Goal: Task Accomplishment & Management: Manage account settings

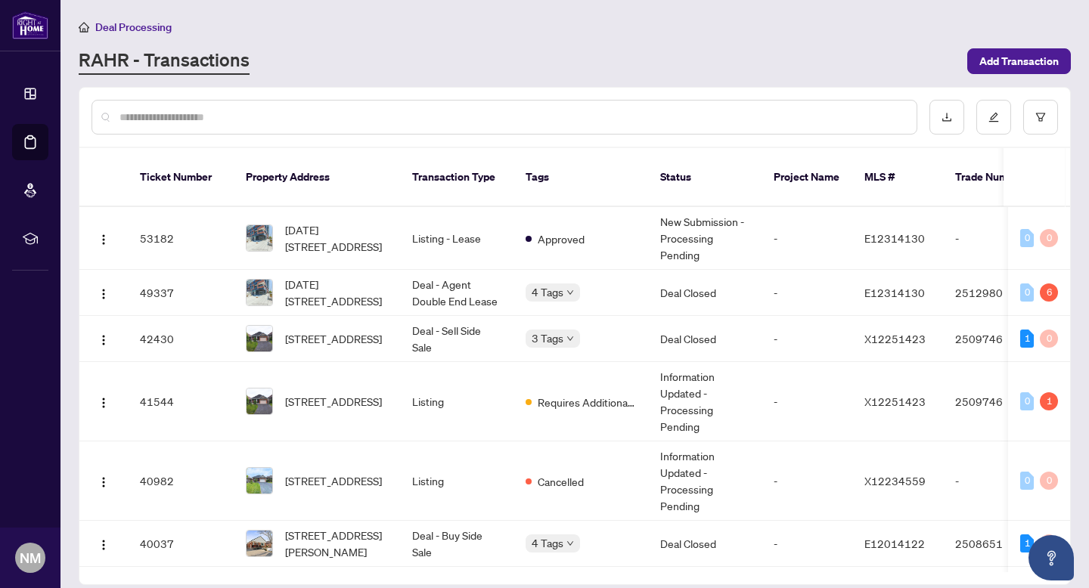
scroll to position [246, 0]
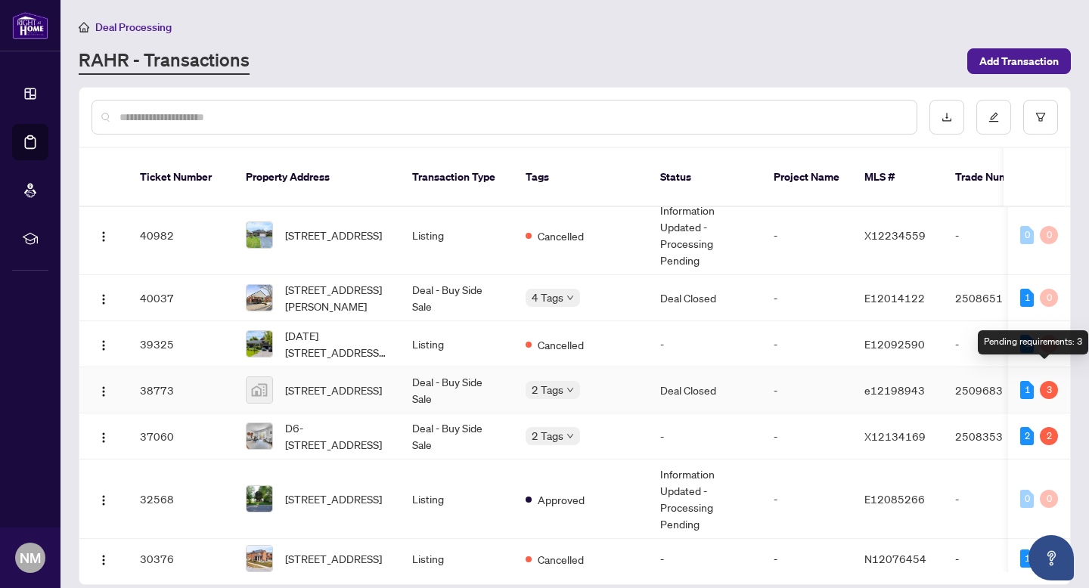
click at [1045, 381] on div "3" at bounding box center [1049, 390] width 18 height 18
click at [1024, 381] on div "1" at bounding box center [1027, 390] width 14 height 18
click at [1043, 381] on div "3" at bounding box center [1049, 390] width 18 height 18
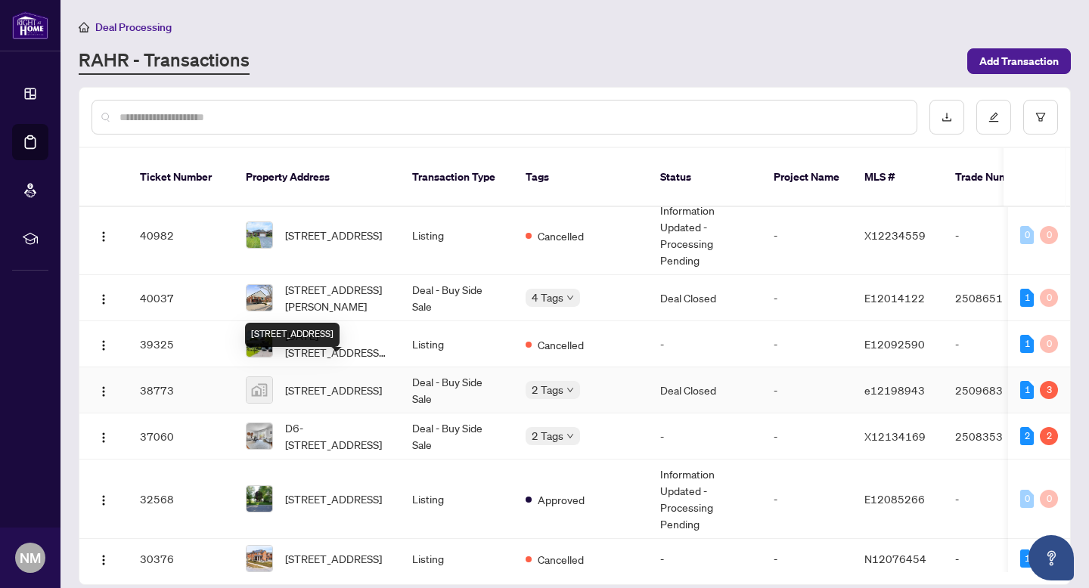
click at [323, 382] on span "[STREET_ADDRESS]" at bounding box center [333, 390] width 97 height 17
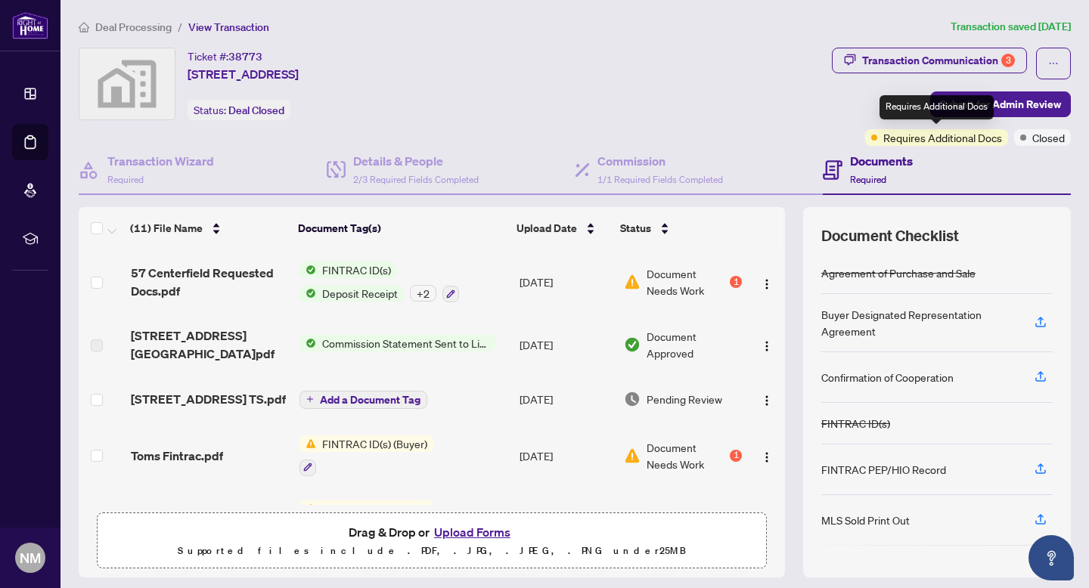
click at [965, 136] on span "Requires Additional Docs" at bounding box center [942, 137] width 119 height 17
click at [888, 138] on span "Requires Additional Docs" at bounding box center [942, 137] width 119 height 17
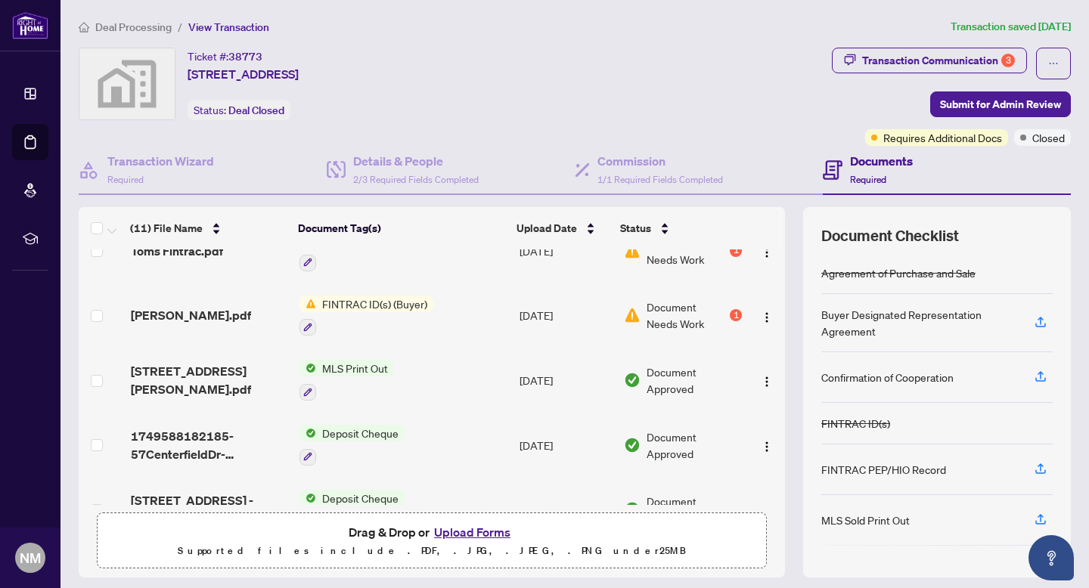
scroll to position [156, 0]
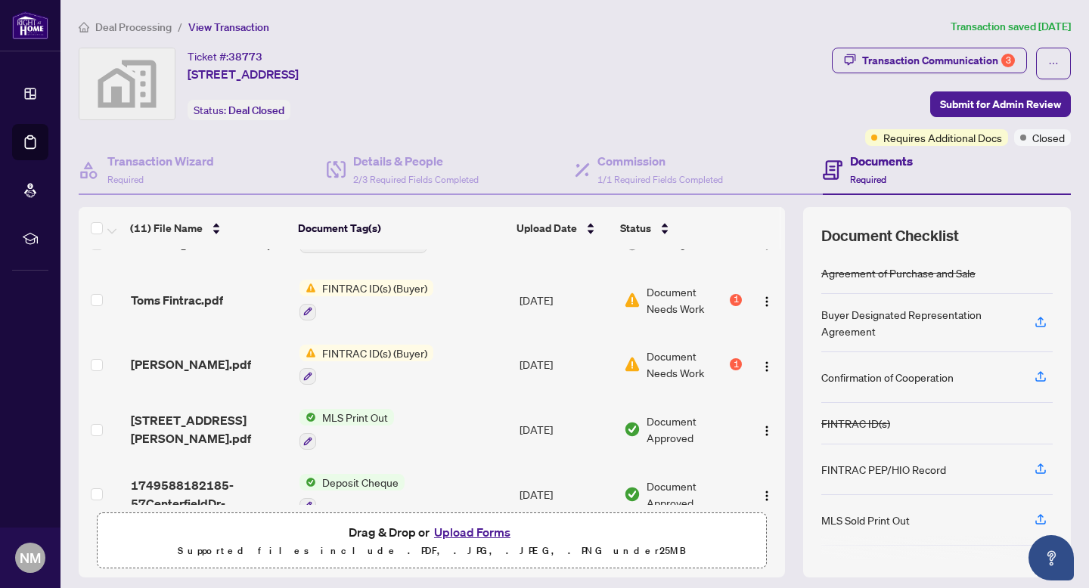
click at [338, 349] on span "FINTRAC ID(s) (Buyer)" at bounding box center [374, 353] width 117 height 17
click at [333, 417] on span "FINTRAC ID(s) (Buyer)" at bounding box center [356, 421] width 117 height 17
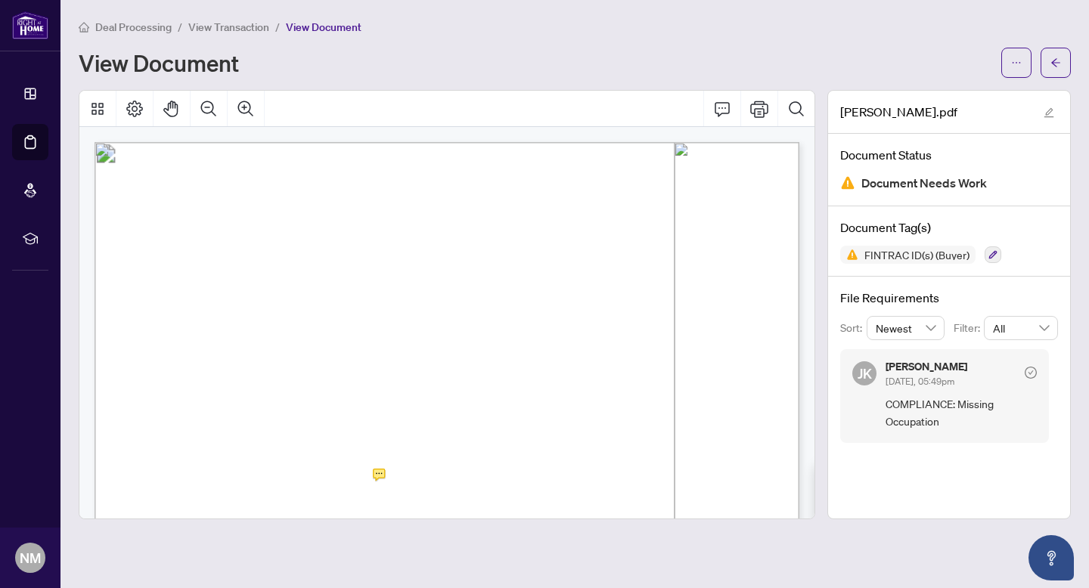
click at [422, 39] on div "Deal Processing / View Transaction / View Document View Document" at bounding box center [575, 48] width 992 height 60
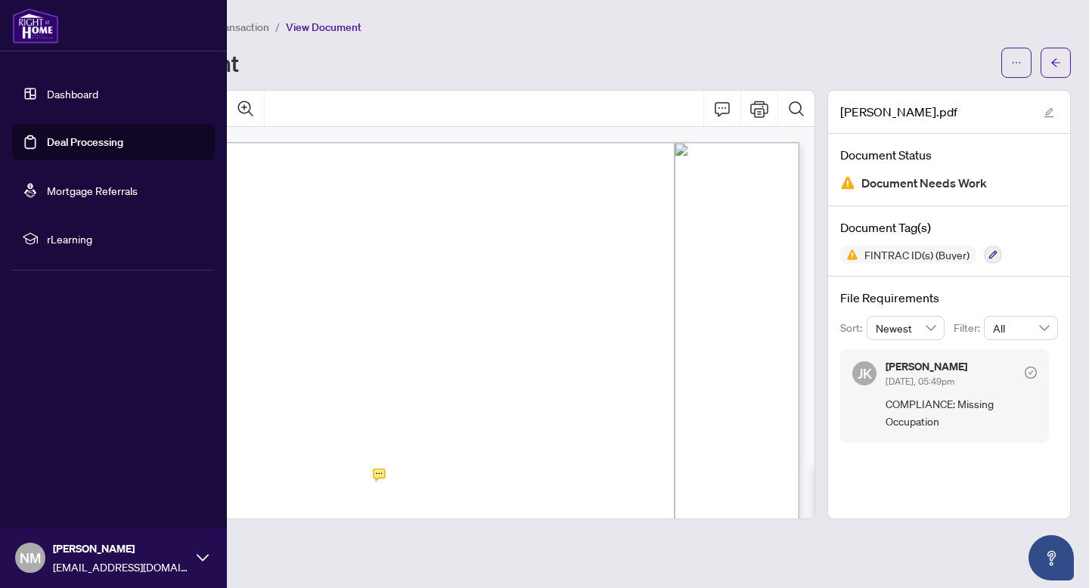
click at [70, 138] on link "Deal Processing" at bounding box center [85, 142] width 76 height 14
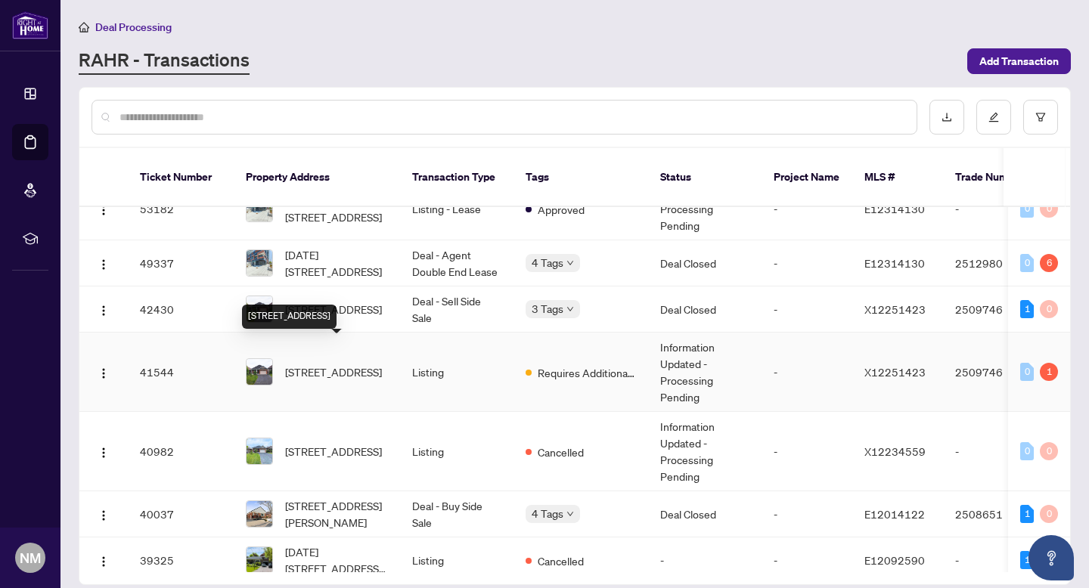
scroll to position [35, 0]
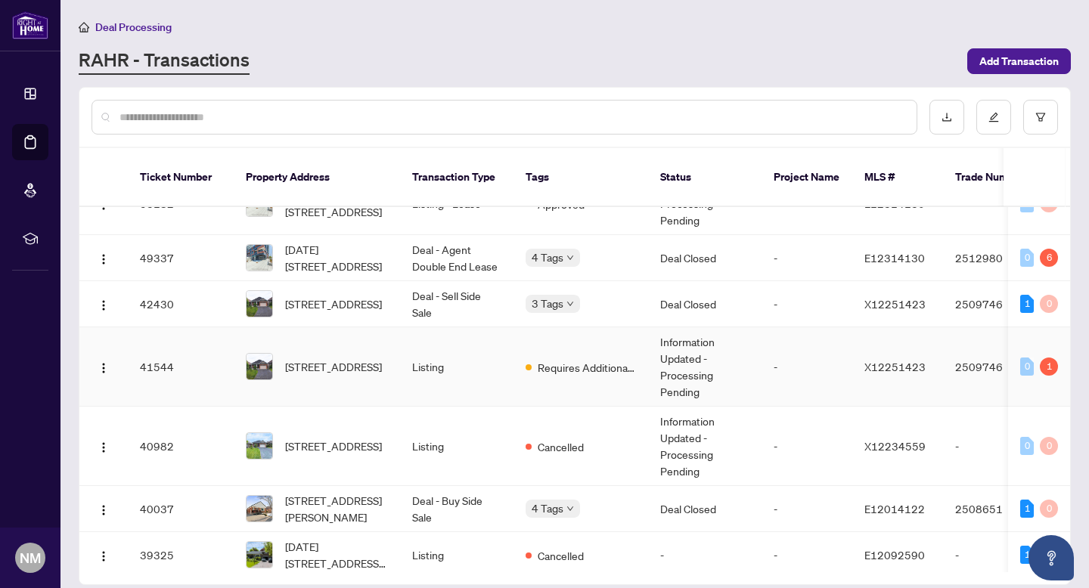
click at [426, 354] on td "Listing" at bounding box center [456, 366] width 113 height 79
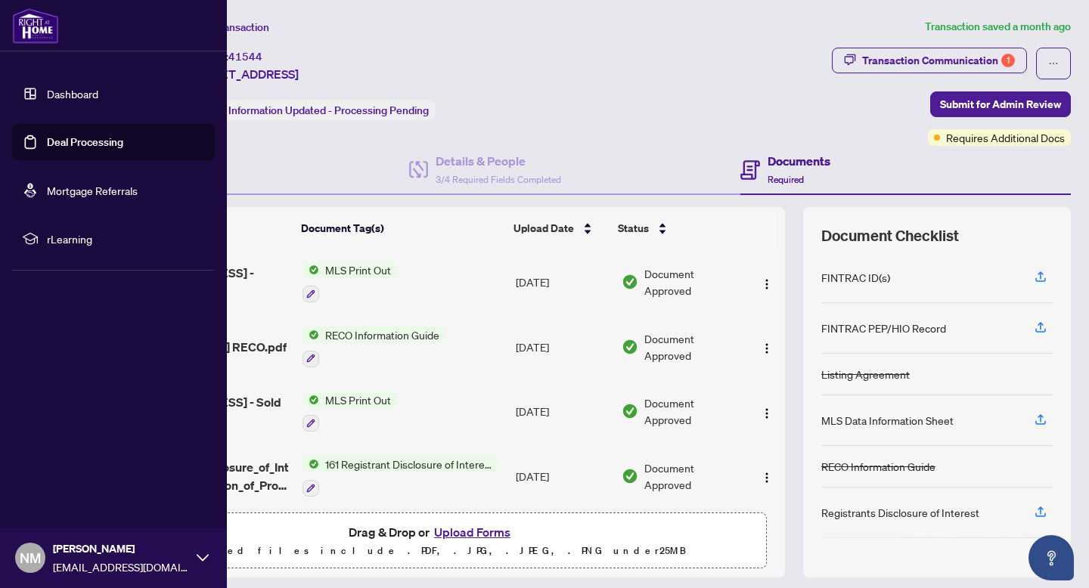
click at [64, 144] on link "Deal Processing" at bounding box center [85, 142] width 76 height 14
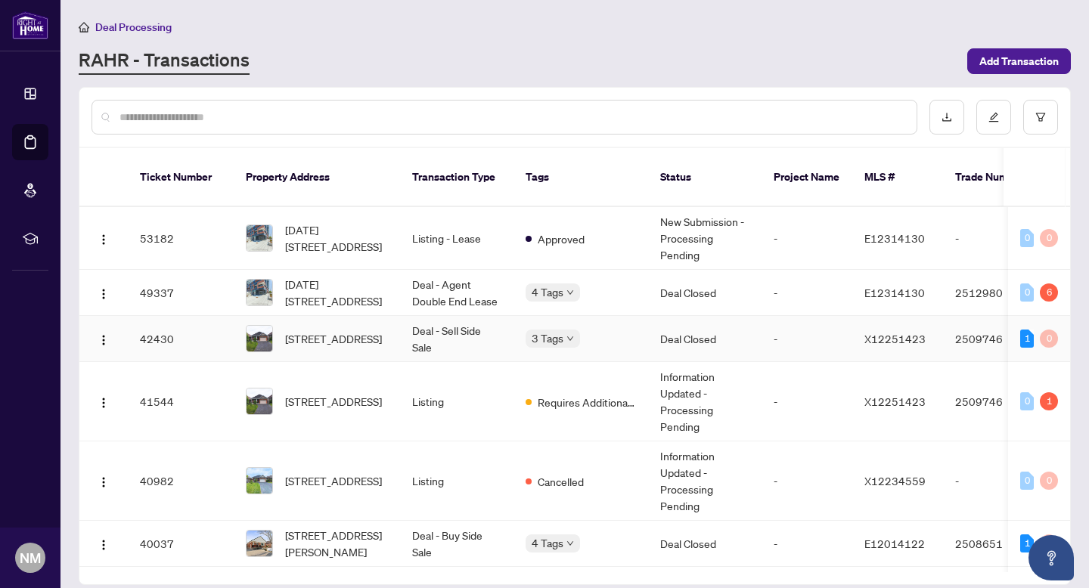
click at [435, 316] on td "Deal - Sell Side Sale" at bounding box center [456, 339] width 113 height 46
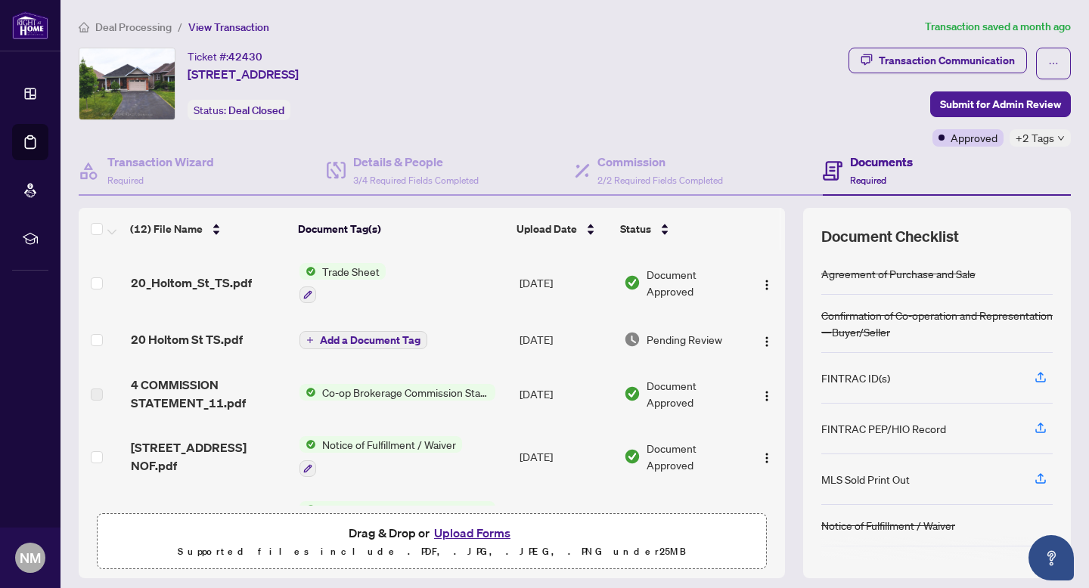
scroll to position [198, 0]
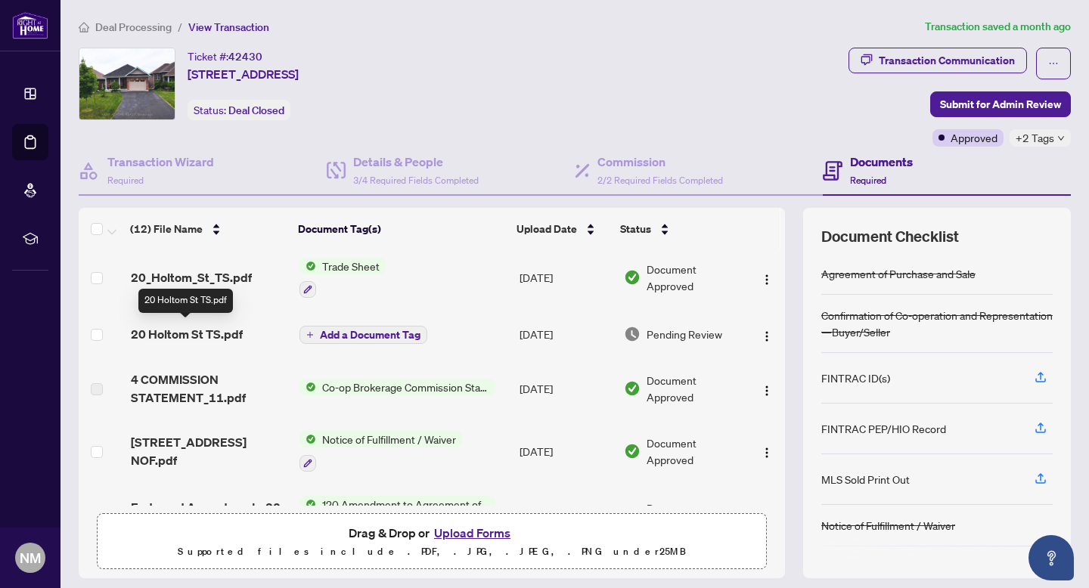
click at [226, 330] on span "20 Holtom St TS.pdf" at bounding box center [187, 334] width 112 height 18
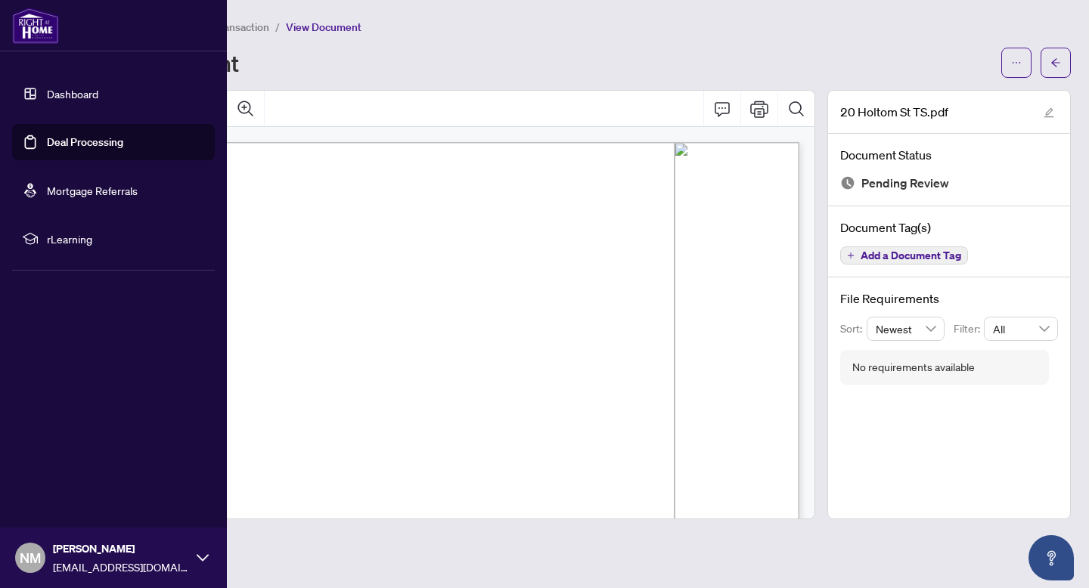
click at [64, 141] on link "Deal Processing" at bounding box center [85, 142] width 76 height 14
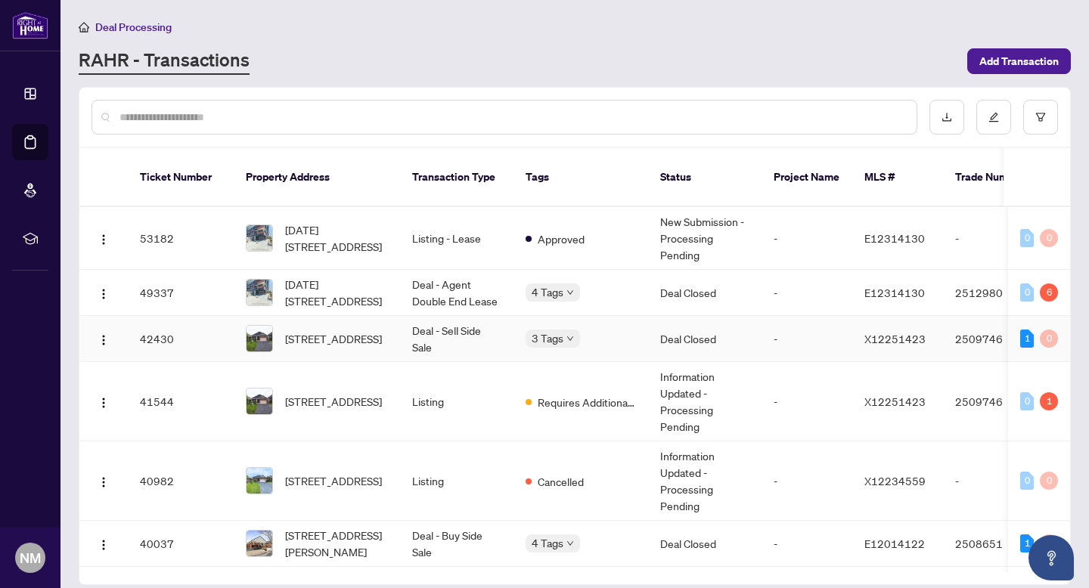
click at [708, 324] on td "Deal Closed" at bounding box center [704, 339] width 113 height 46
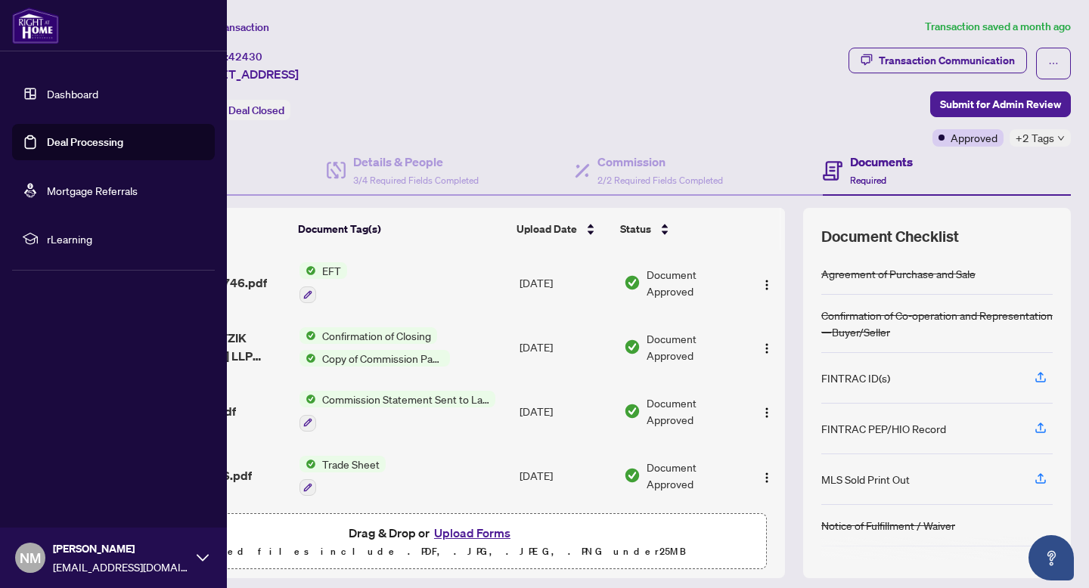
click at [81, 142] on link "Deal Processing" at bounding box center [85, 142] width 76 height 14
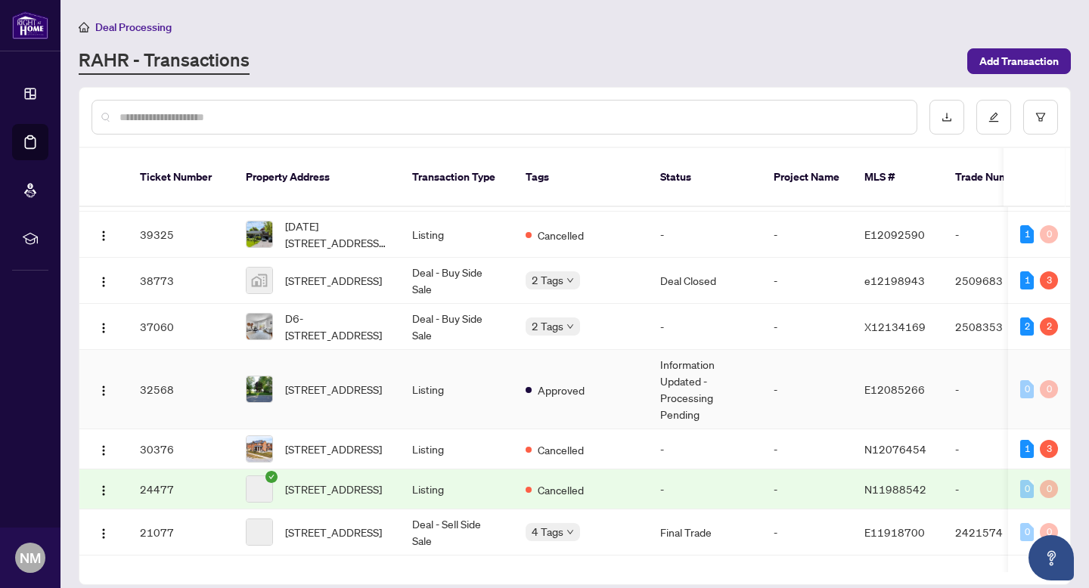
scroll to position [365, 0]
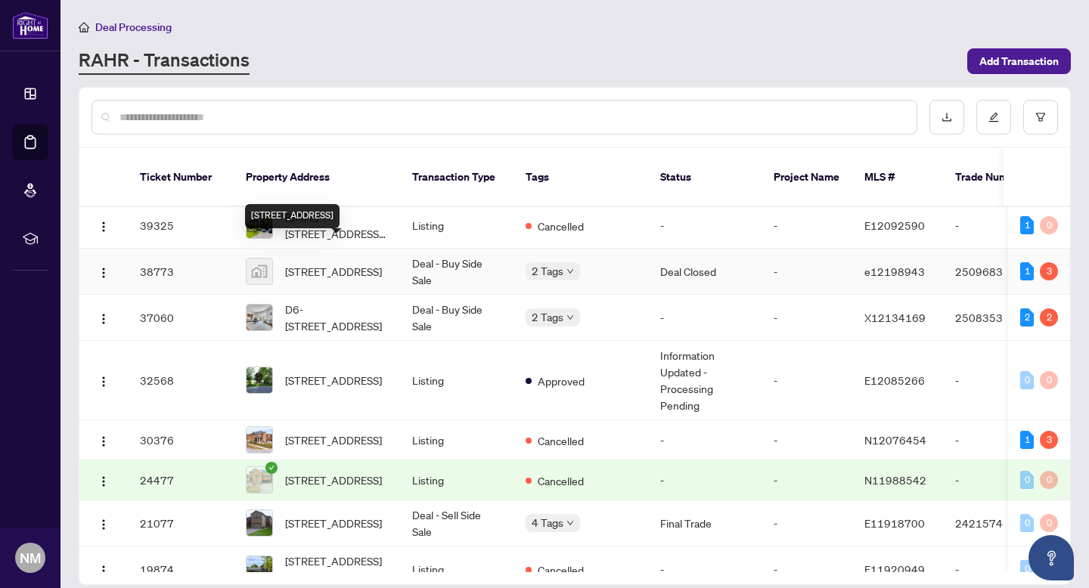
click at [382, 263] on span "[STREET_ADDRESS]" at bounding box center [333, 271] width 97 height 17
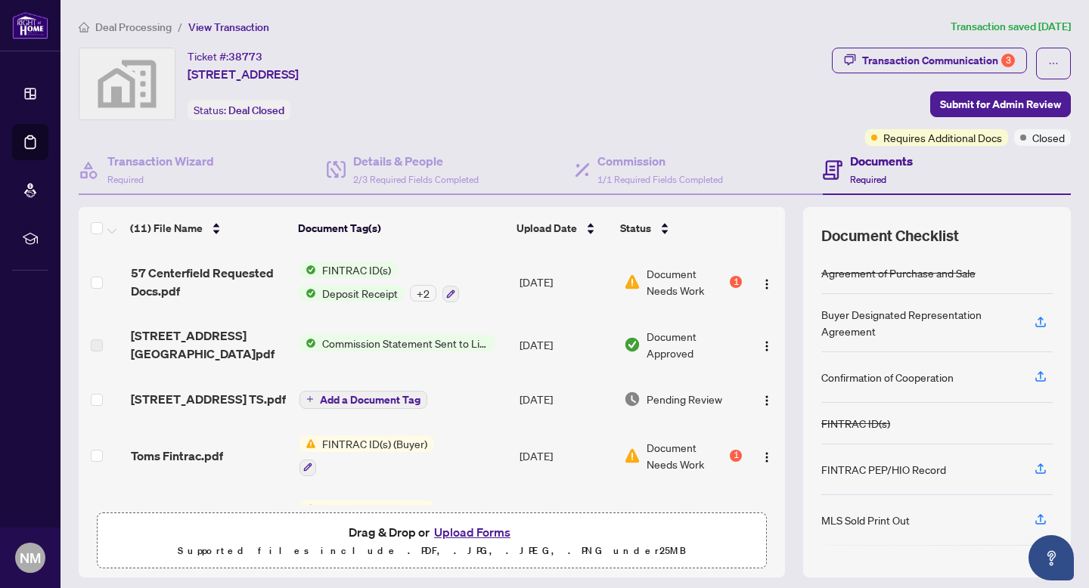
click at [672, 271] on span "Document Needs Work" at bounding box center [687, 281] width 80 height 33
click at [932, 139] on span "Requires Additional Docs" at bounding box center [942, 137] width 119 height 17
click at [884, 132] on span "Requires Additional Docs" at bounding box center [942, 137] width 119 height 17
click at [873, 135] on span at bounding box center [874, 138] width 6 height 6
click at [978, 140] on span "Requires Additional Docs" at bounding box center [942, 137] width 119 height 17
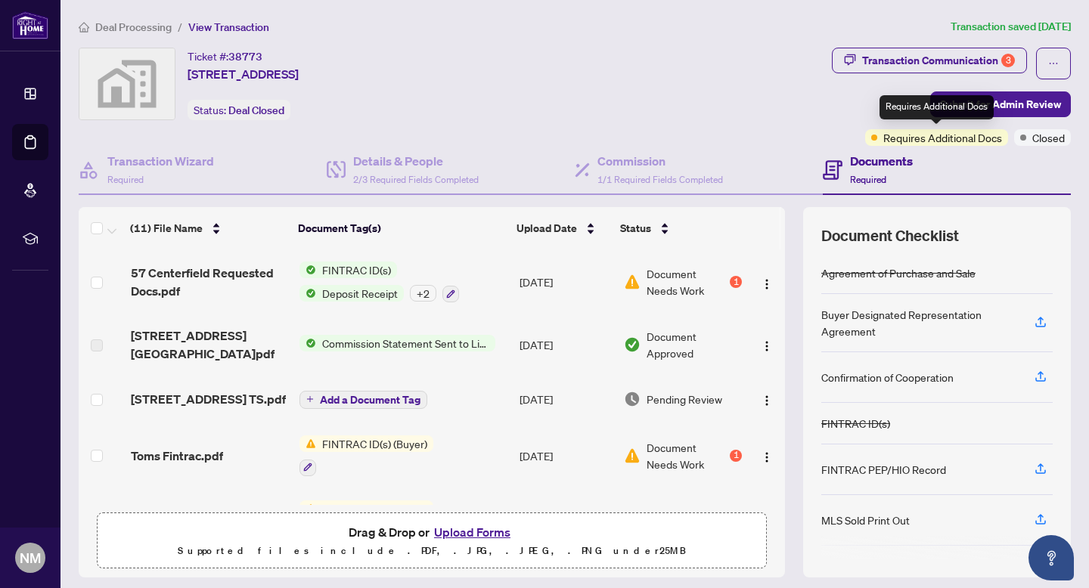
click at [950, 141] on span "Requires Additional Docs" at bounding box center [942, 137] width 119 height 17
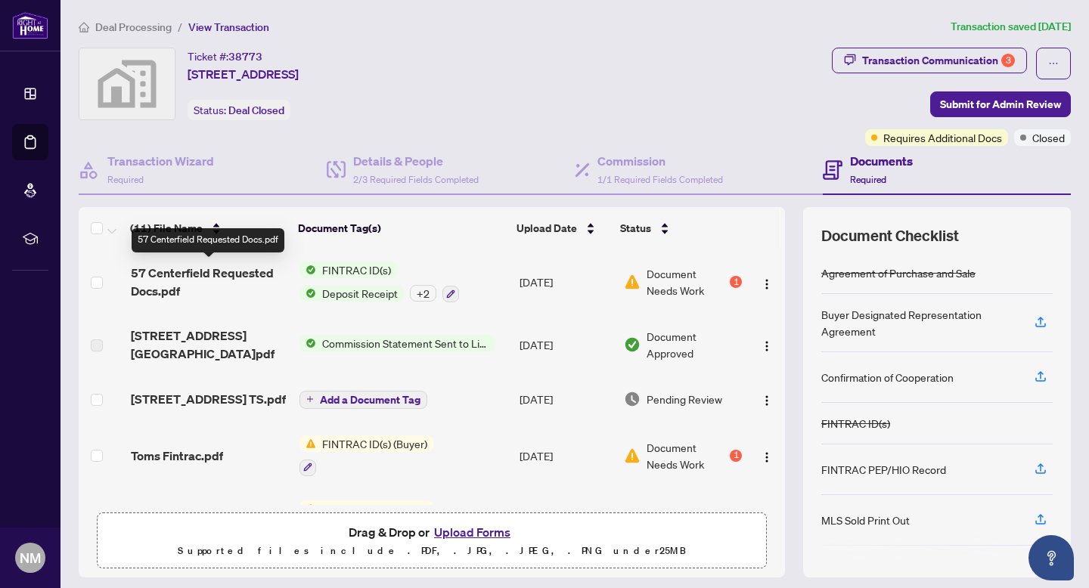
click at [178, 274] on span "57 Centerfield Requested Docs.pdf" at bounding box center [209, 282] width 157 height 36
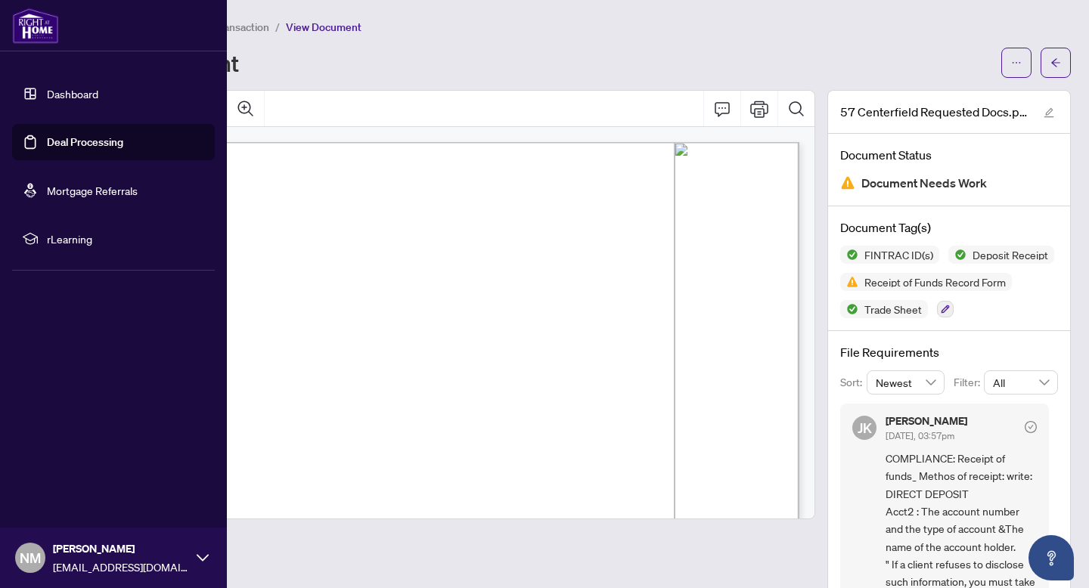
click at [96, 144] on link "Deal Processing" at bounding box center [85, 142] width 76 height 14
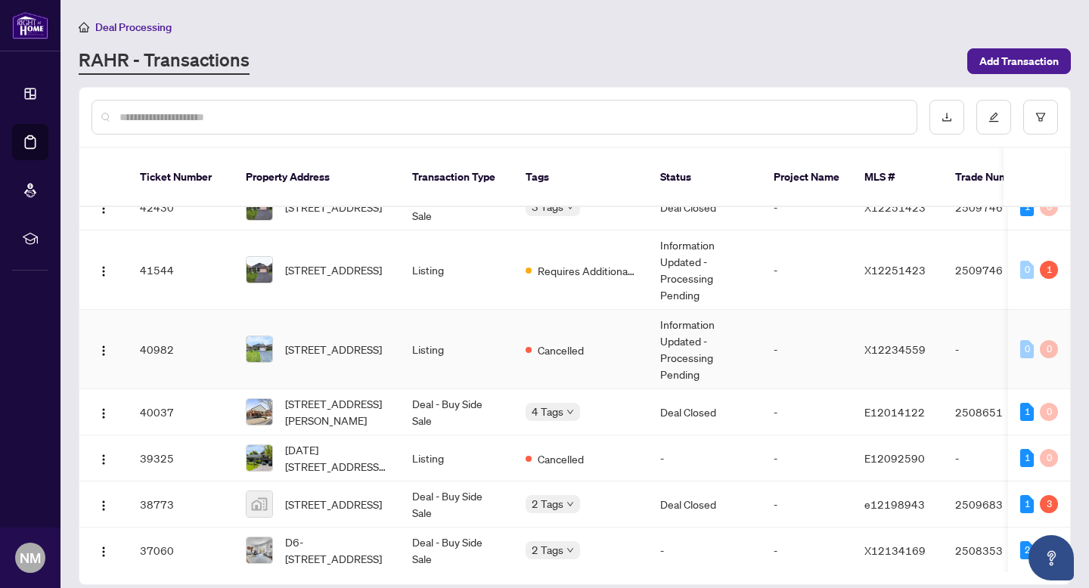
scroll to position [136, 0]
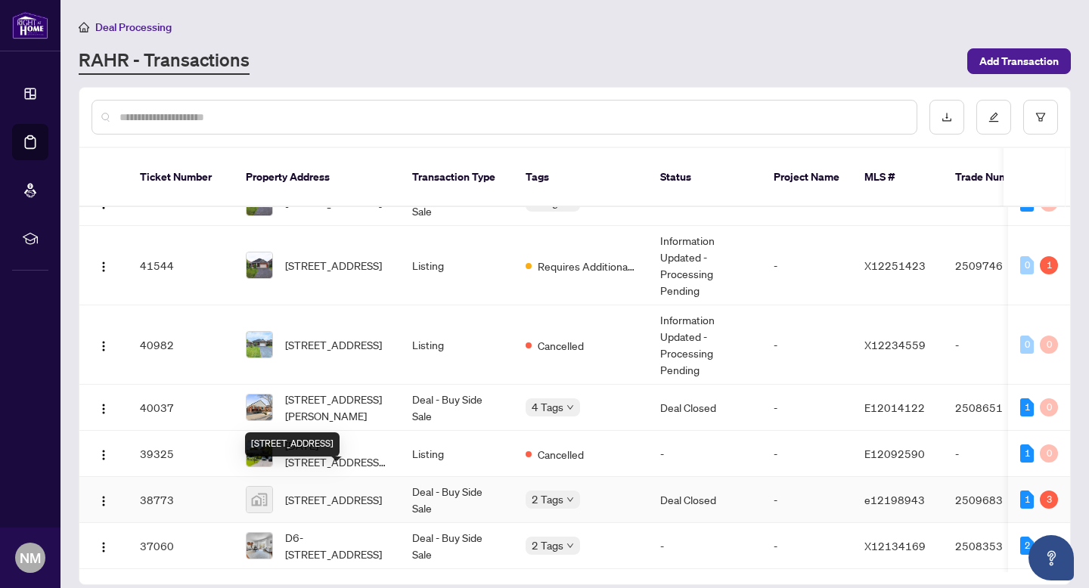
click at [349, 492] on span "[STREET_ADDRESS]" at bounding box center [333, 500] width 97 height 17
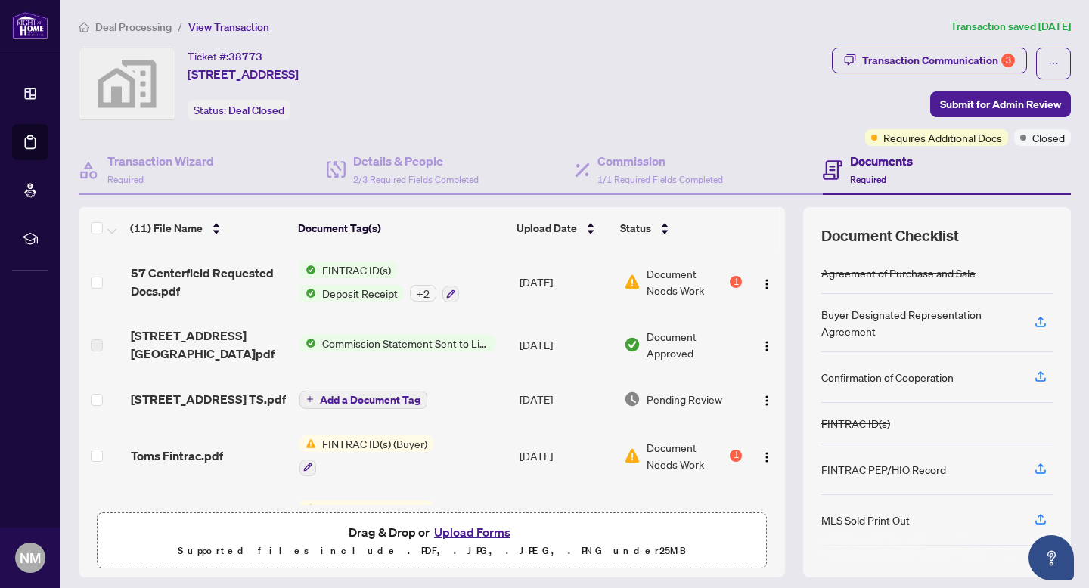
click at [379, 289] on span "Deposit Receipt" at bounding box center [360, 293] width 88 height 17
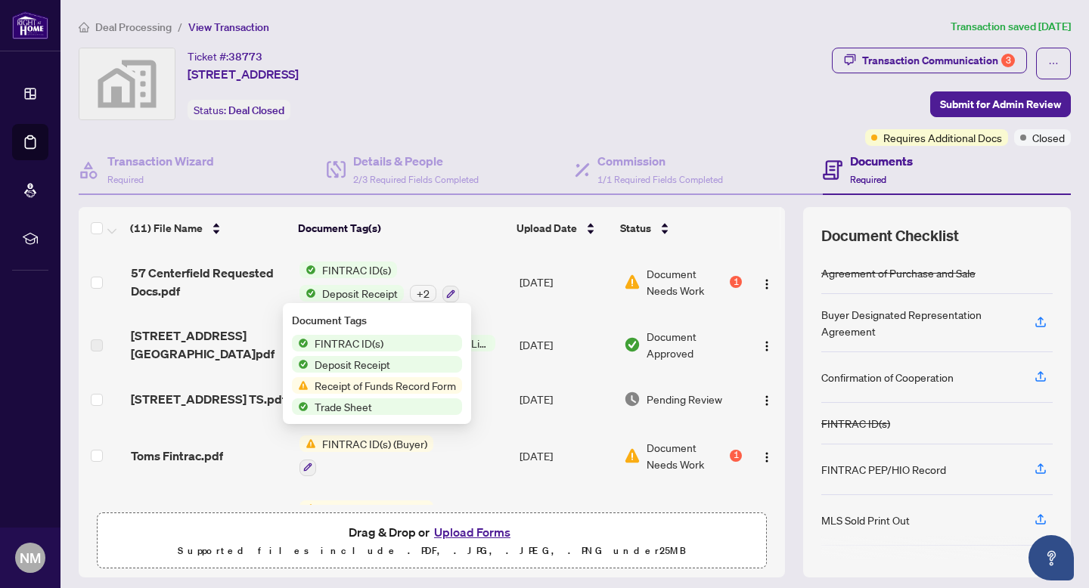
click at [367, 385] on span "Receipt of Funds Record Form" at bounding box center [386, 385] width 154 height 17
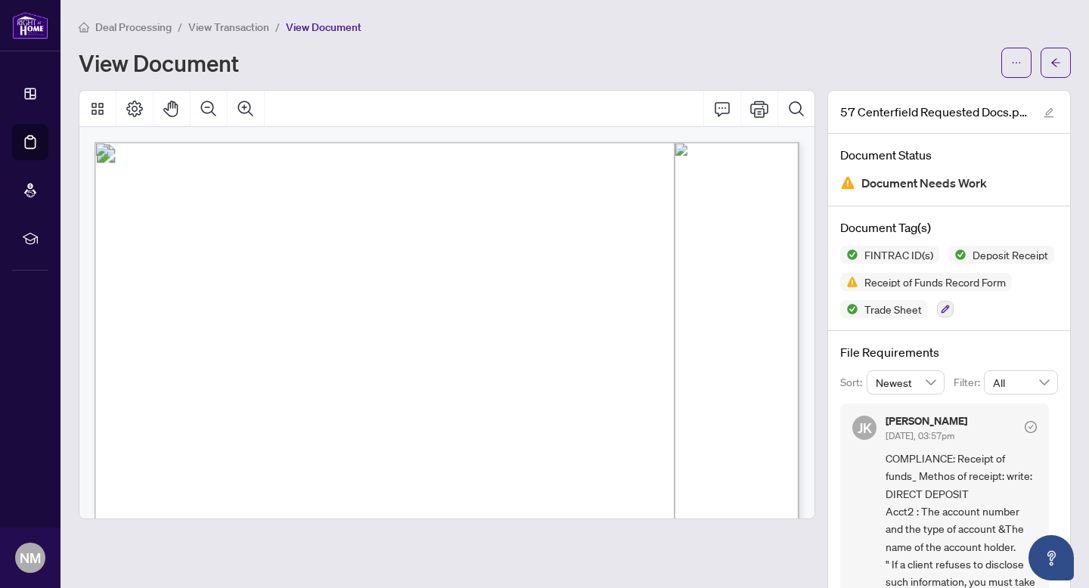
click at [926, 186] on span "Document Needs Work" at bounding box center [924, 183] width 126 height 20
click at [936, 287] on span "Receipt of Funds Record Form" at bounding box center [926, 282] width 172 height 18
click at [937, 279] on span "Receipt of Funds Record Form" at bounding box center [935, 282] width 154 height 11
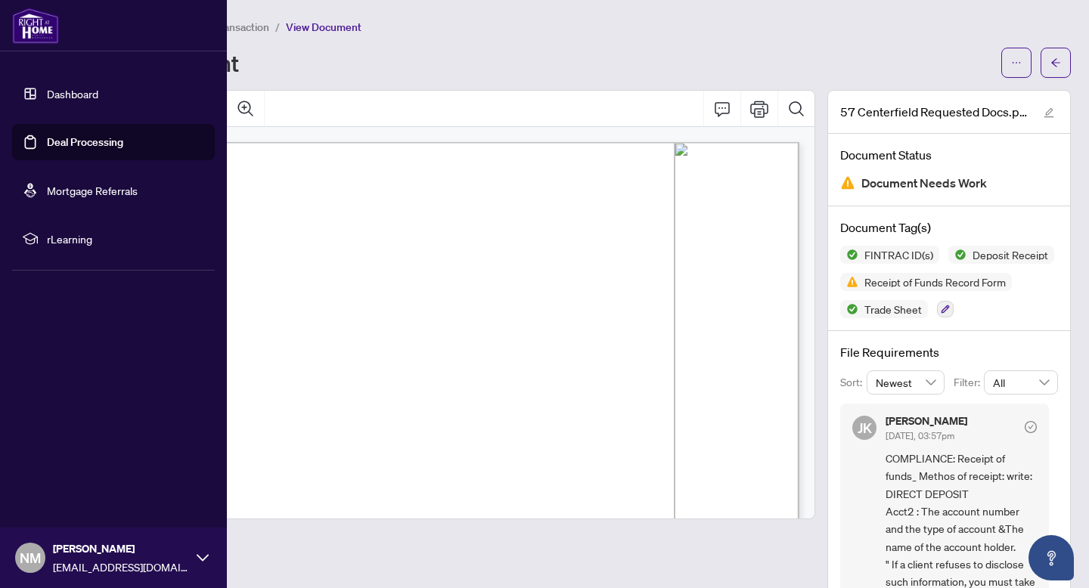
click at [87, 142] on link "Deal Processing" at bounding box center [85, 142] width 76 height 14
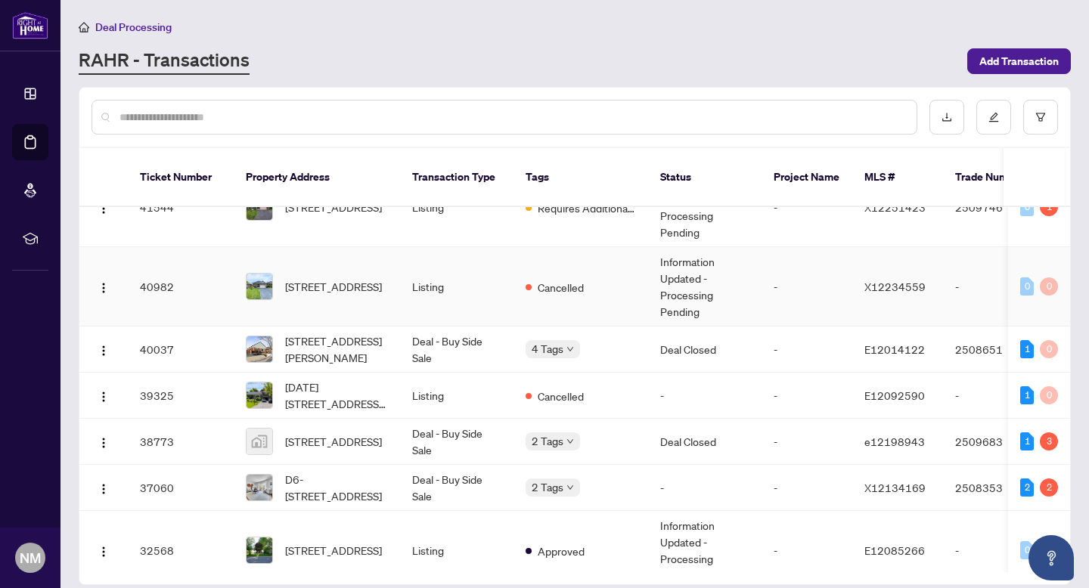
scroll to position [196, 0]
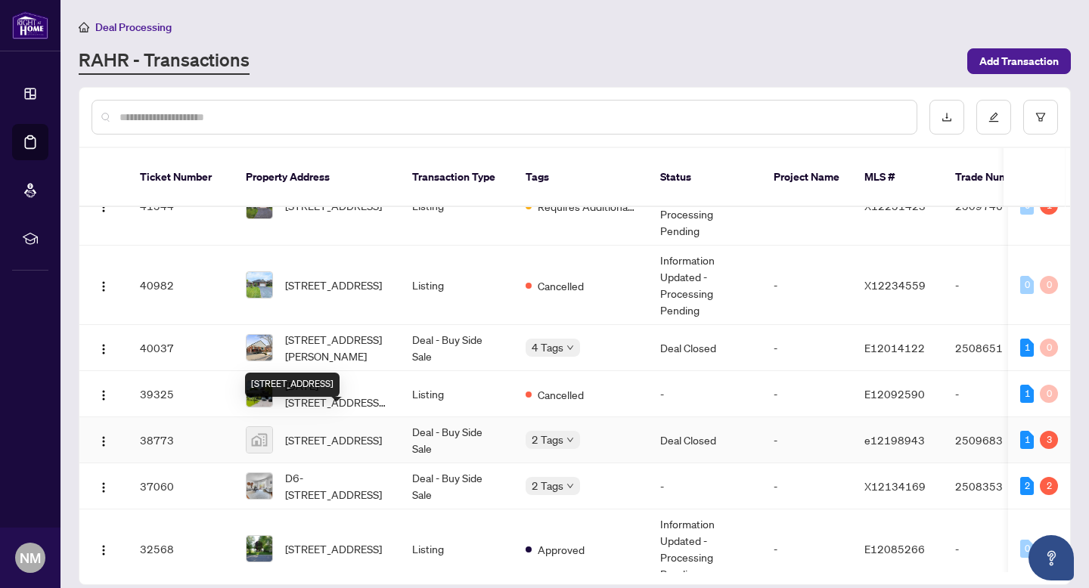
click at [341, 432] on span "[STREET_ADDRESS]" at bounding box center [333, 440] width 97 height 17
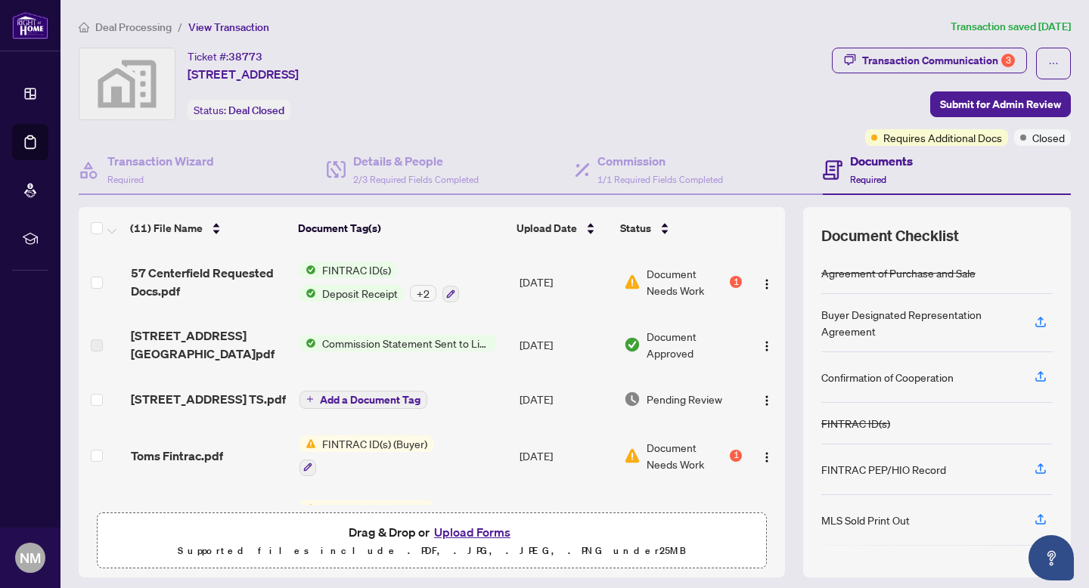
click at [408, 440] on span "FINTRAC ID(s) (Buyer)" at bounding box center [374, 444] width 117 height 17
click at [671, 442] on span "Document Needs Work" at bounding box center [687, 455] width 80 height 33
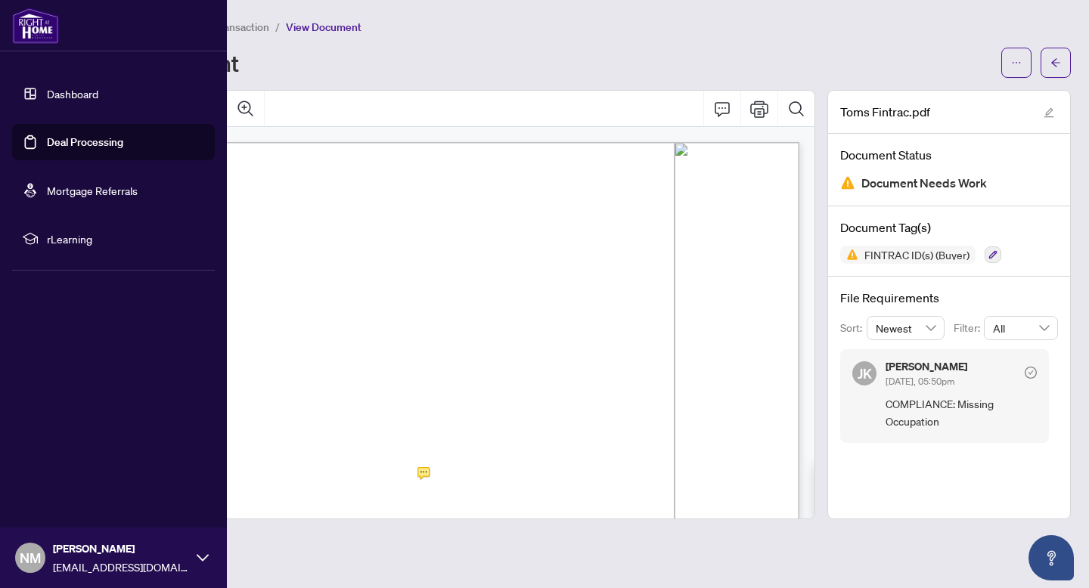
click at [95, 138] on link "Deal Processing" at bounding box center [85, 142] width 76 height 14
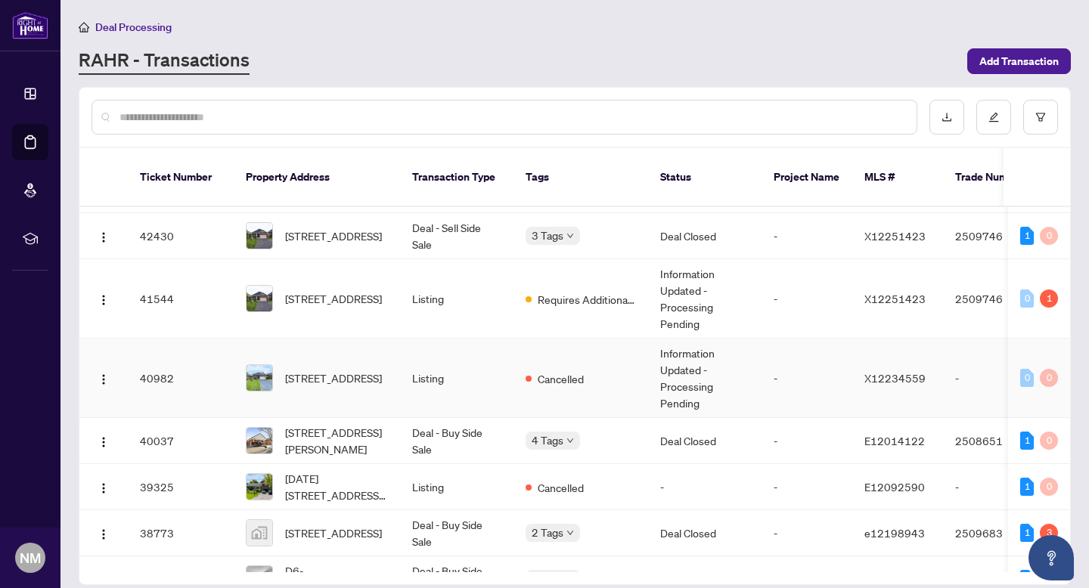
scroll to position [104, 0]
click at [356, 524] on span "[STREET_ADDRESS]" at bounding box center [333, 532] width 97 height 17
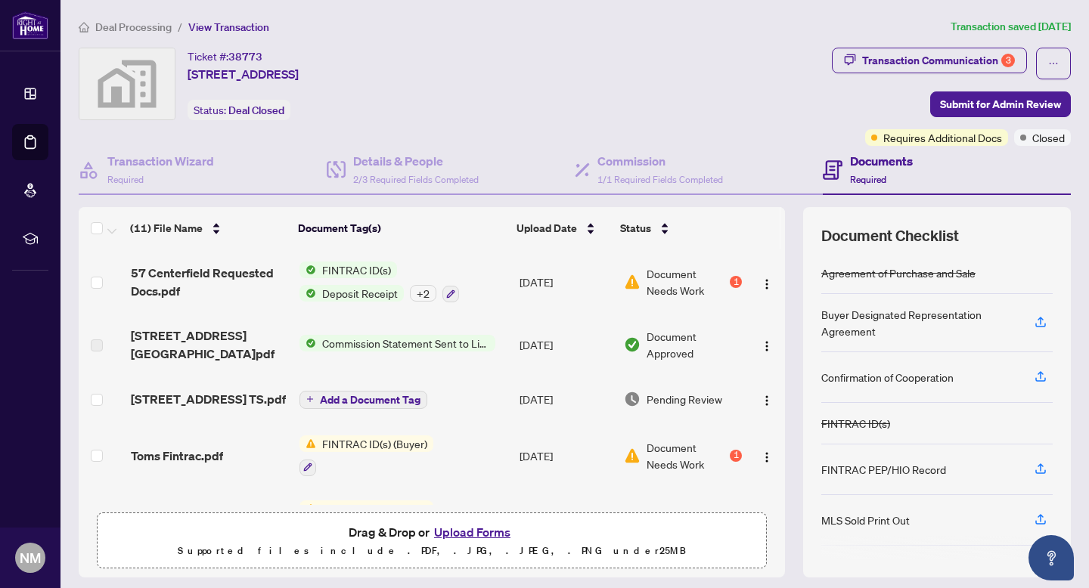
click at [678, 278] on span "Document Needs Work" at bounding box center [687, 281] width 80 height 33
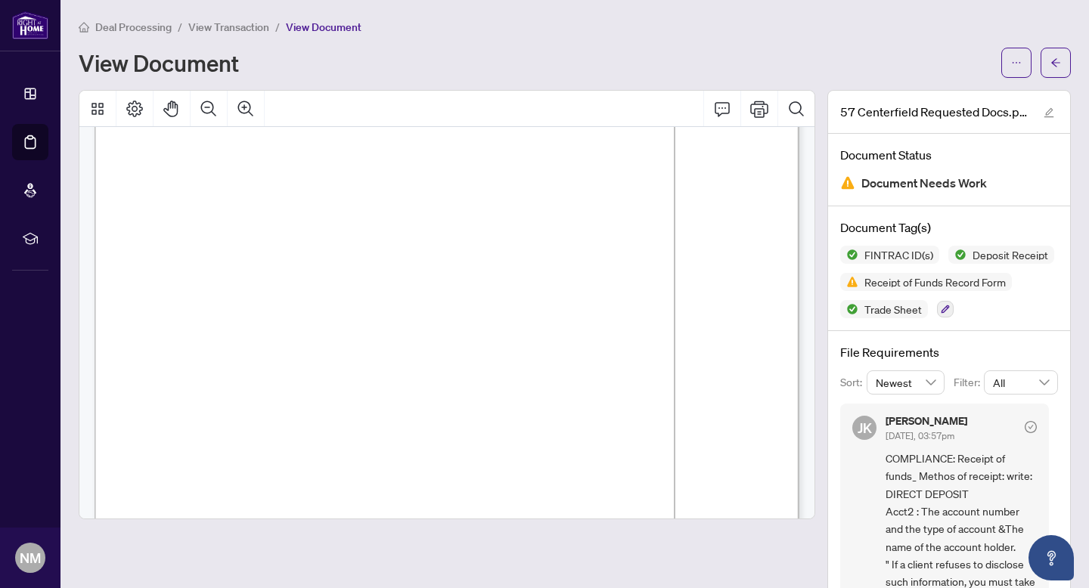
scroll to position [1075, 0]
drag, startPoint x: 464, startPoint y: 368, endPoint x: 536, endPoint y: 257, distance: 132.4
click at [530, 259] on div "Page 7" at bounding box center [631, 536] width 1072 height 1387
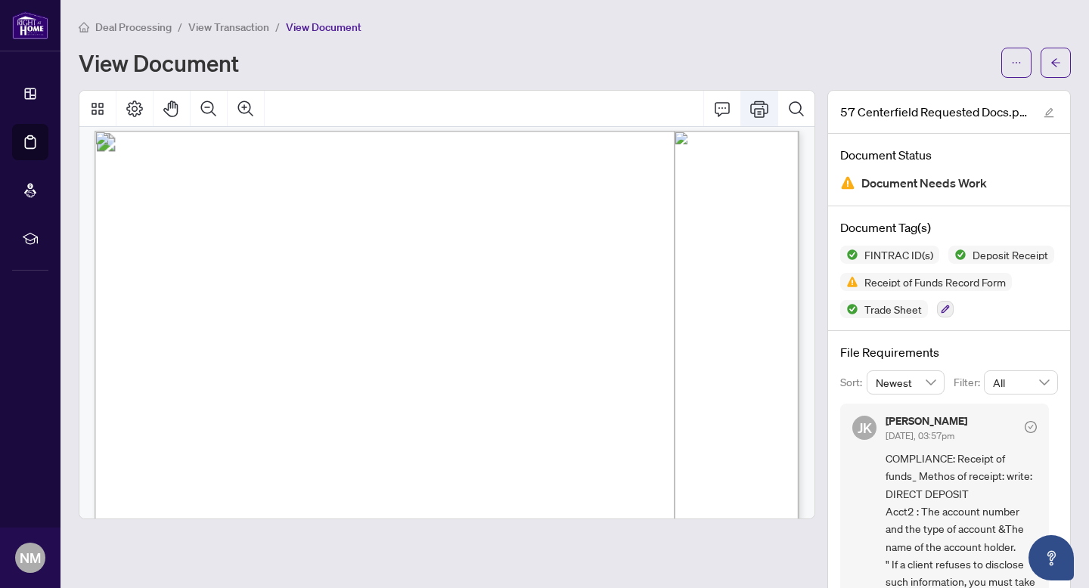
click at [758, 106] on icon "Print" at bounding box center [759, 109] width 18 height 18
click at [765, 109] on icon "Print" at bounding box center [759, 109] width 18 height 18
